Goal: Information Seeking & Learning: Learn about a topic

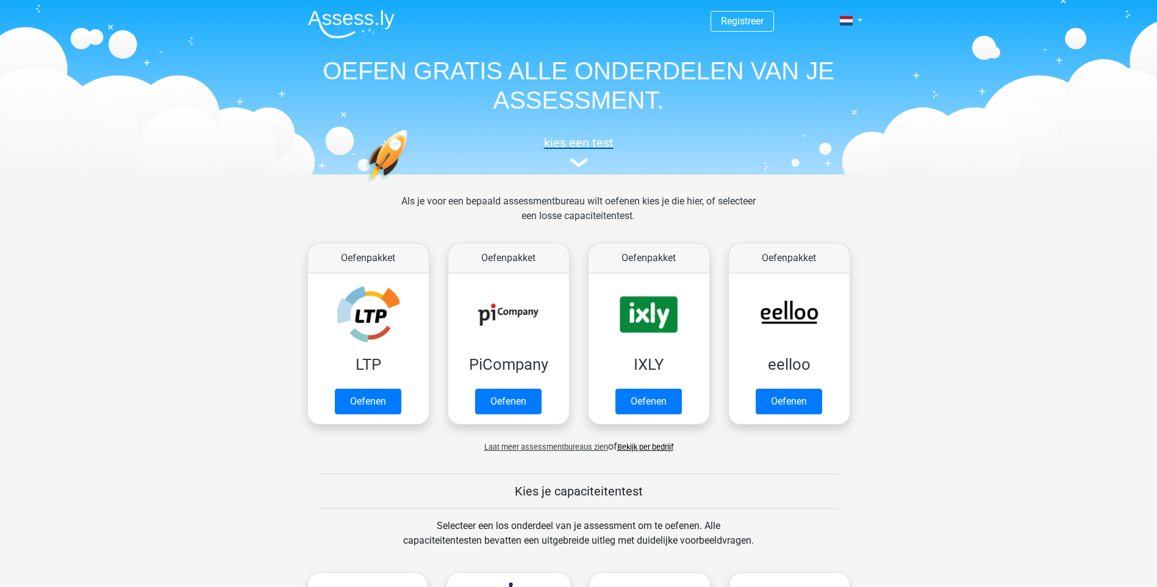
click at [577, 164] on img at bounding box center [579, 162] width 18 height 9
click at [581, 143] on h5 "kies een test" at bounding box center [578, 142] width 561 height 15
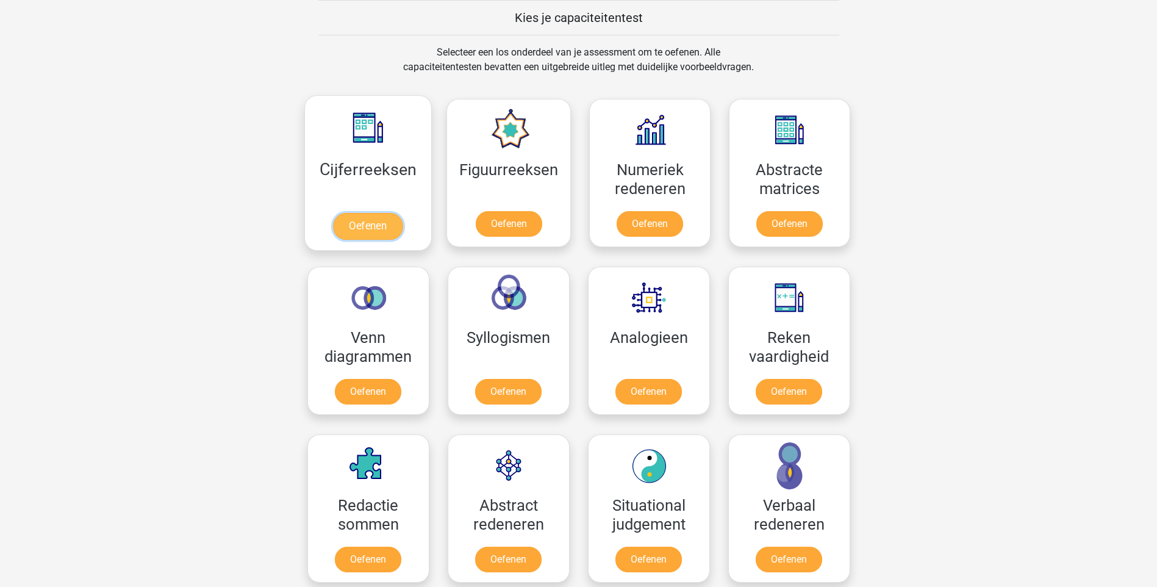
click at [367, 231] on link "Oefenen" at bounding box center [368, 226] width 70 height 27
